Goal: Information Seeking & Learning: Learn about a topic

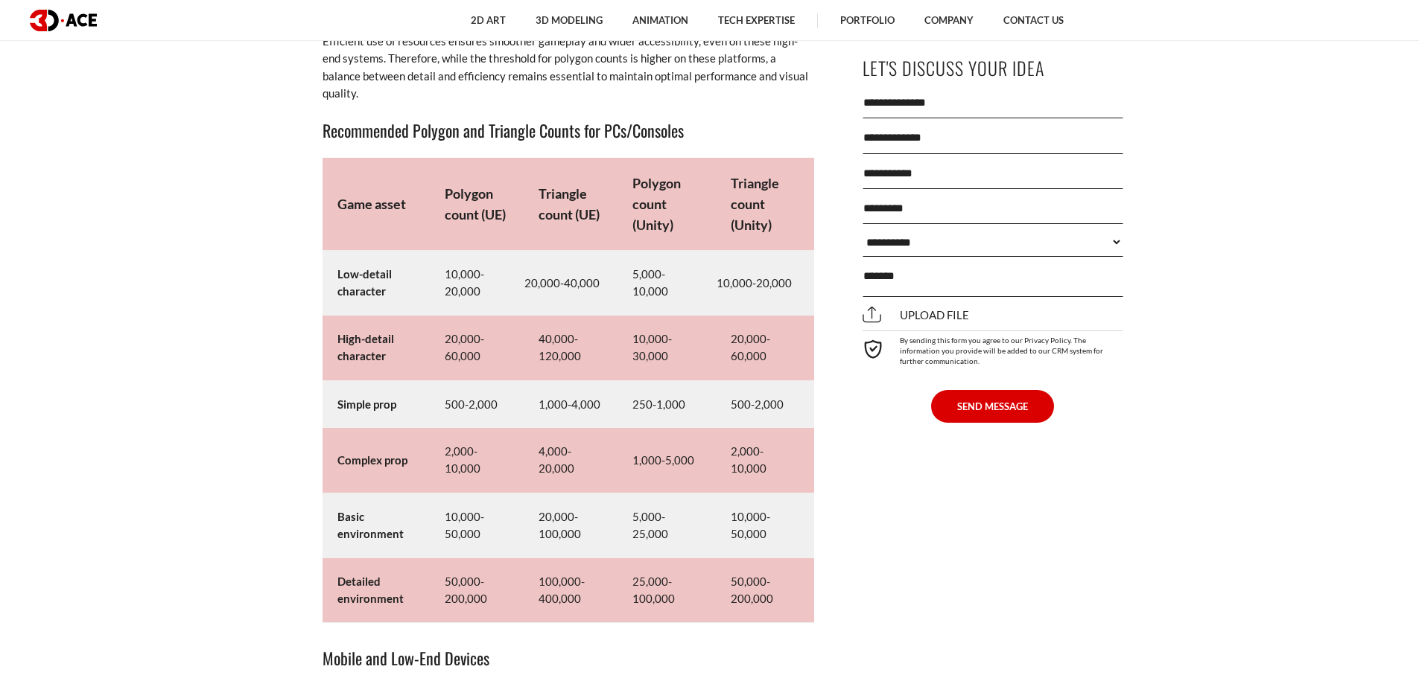
scroll to position [7596, 0]
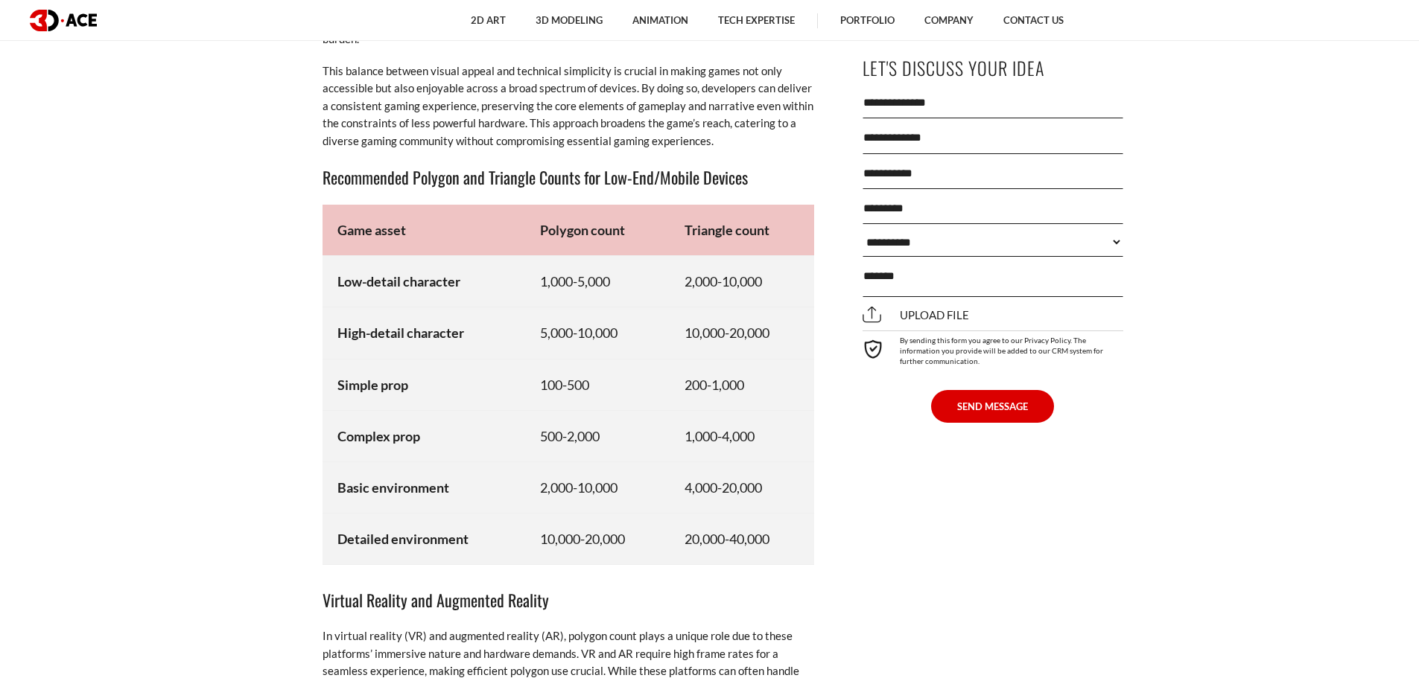
scroll to position [7894, 0]
click at [369, 435] on strong "Complex prop" at bounding box center [378, 435] width 83 height 16
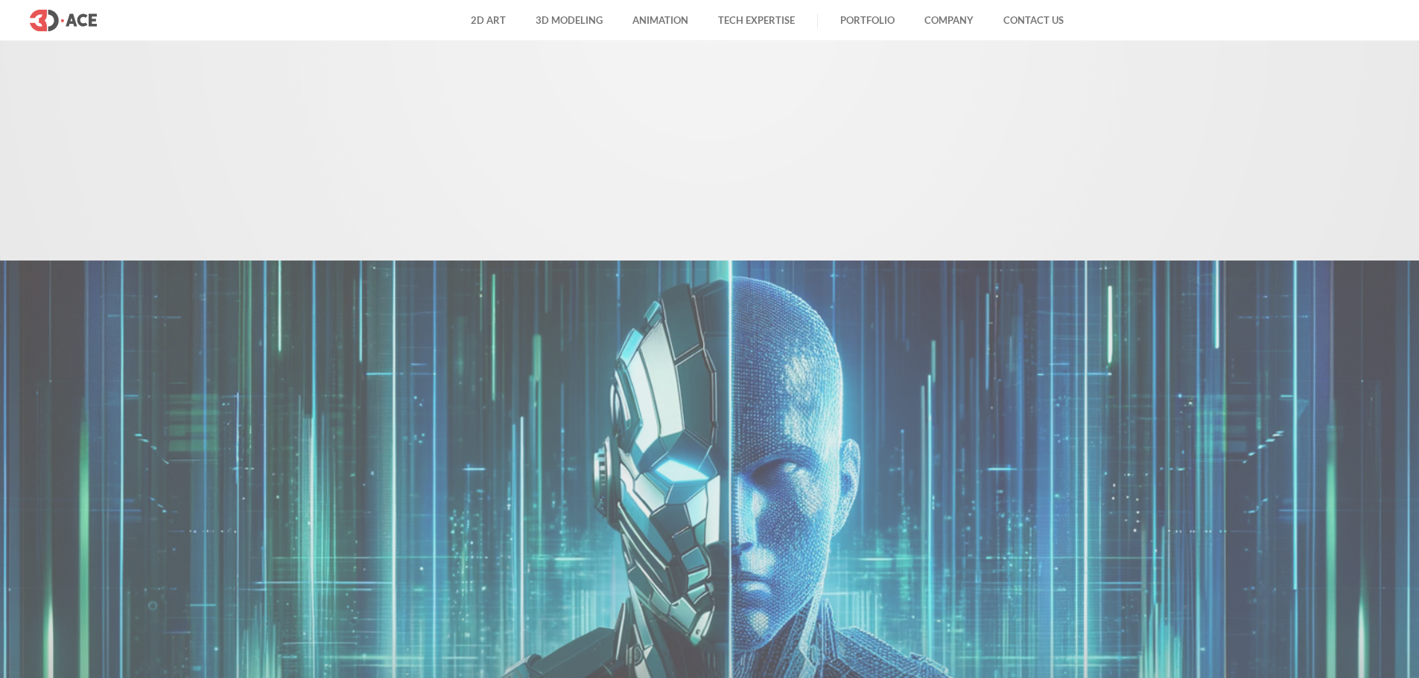
scroll to position [7894, 0]
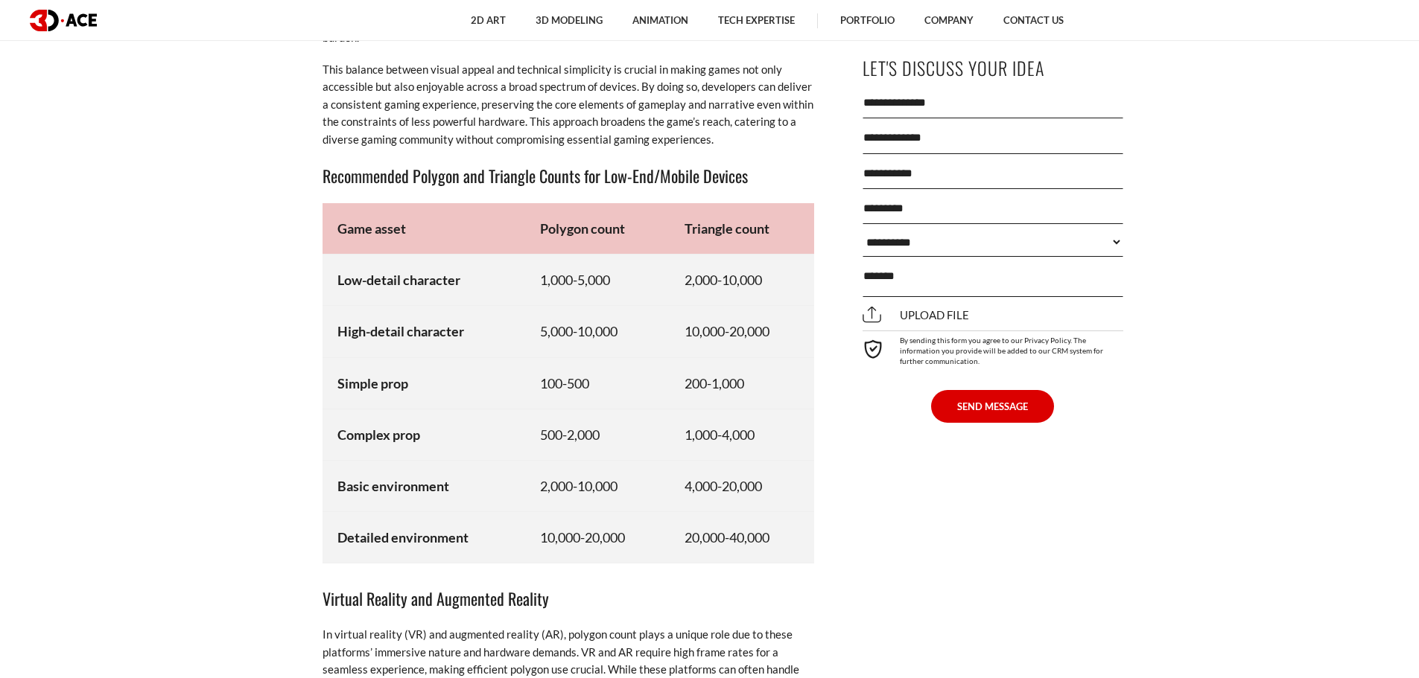
click at [521, 374] on td "Simple prop" at bounding box center [423, 382] width 203 height 51
click at [450, 431] on td "Complex prop" at bounding box center [423, 434] width 203 height 51
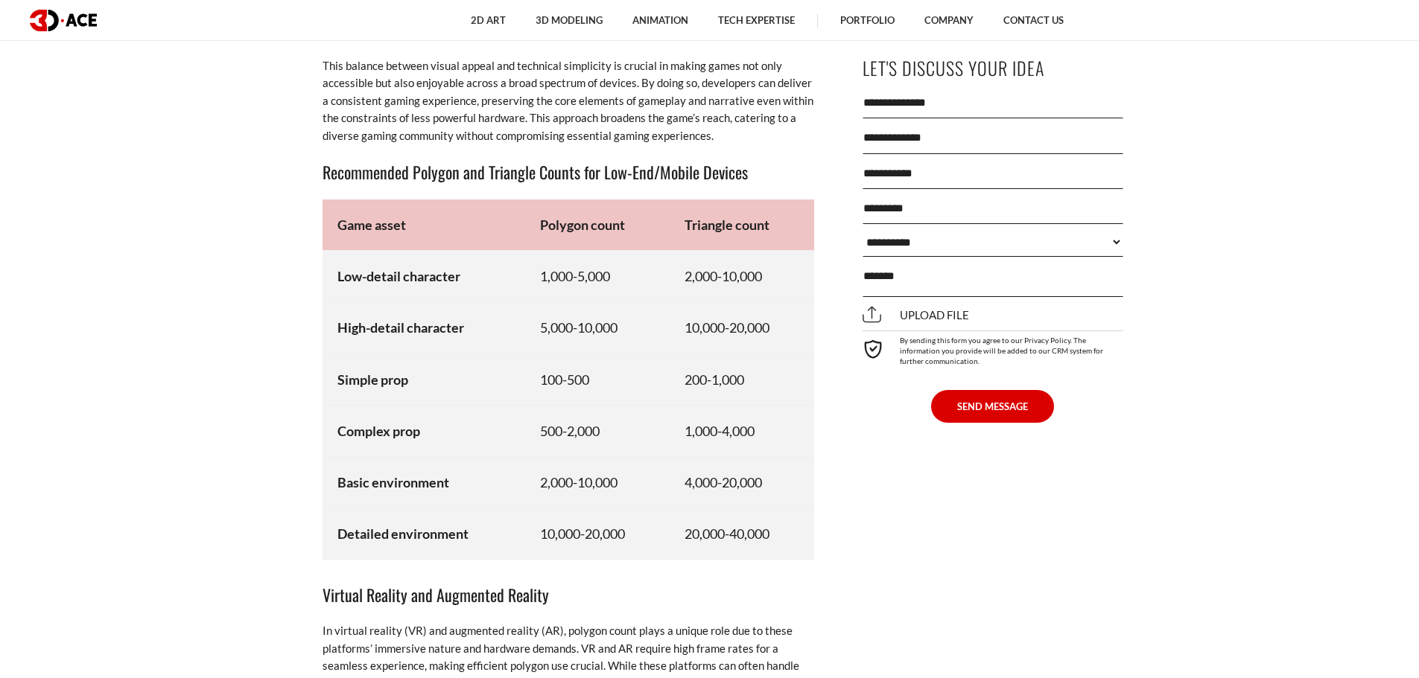
scroll to position [7971, 0]
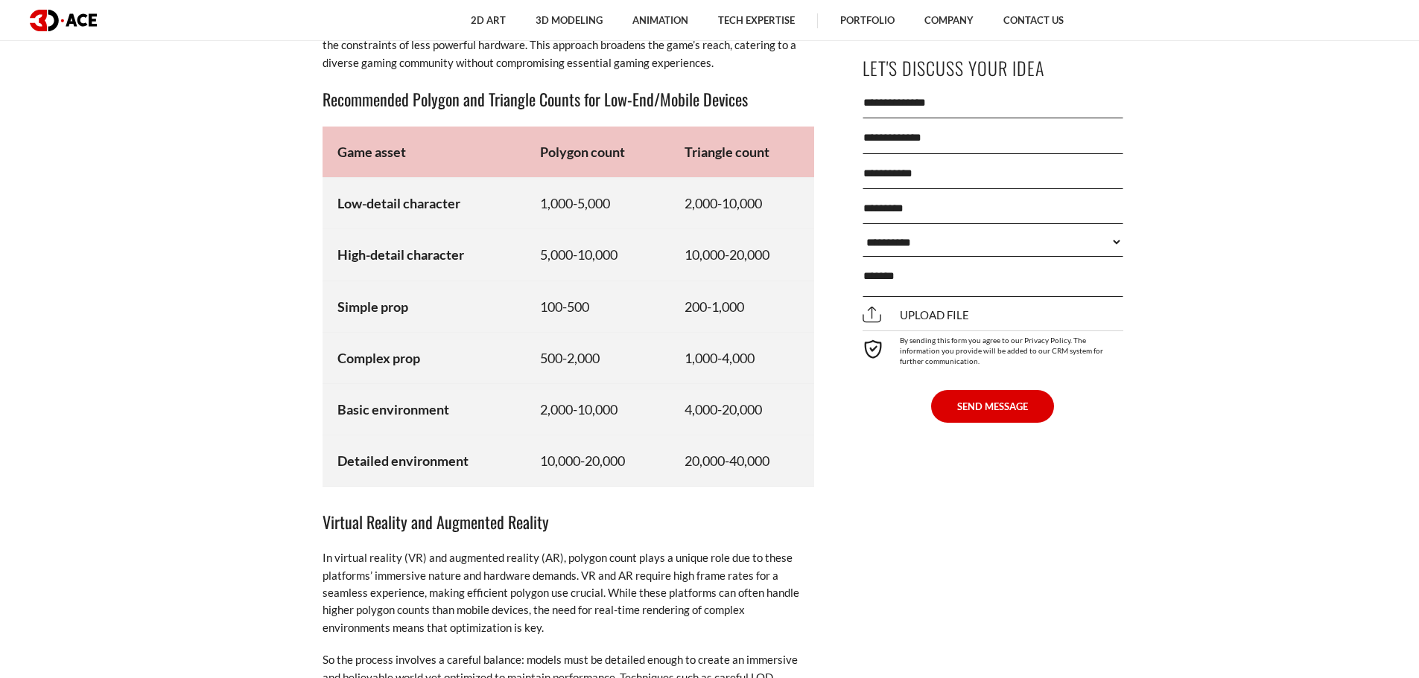
click at [377, 337] on td "Complex prop" at bounding box center [423, 357] width 203 height 51
